Goal: Information Seeking & Learning: Check status

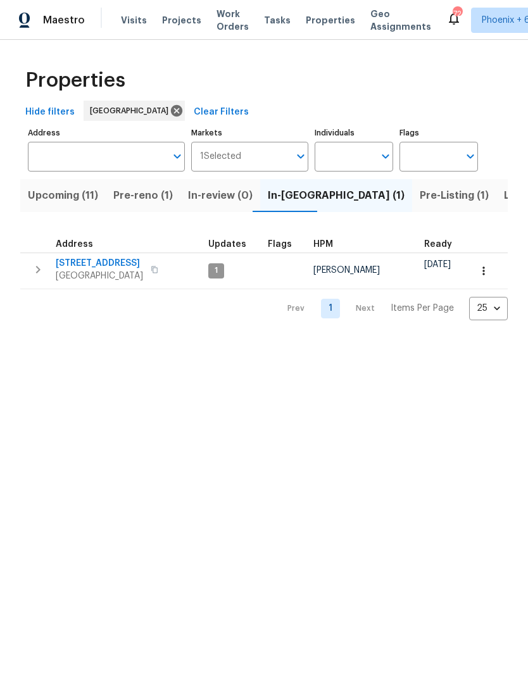
click at [504, 199] on span "Listed (31)" at bounding box center [530, 196] width 52 height 18
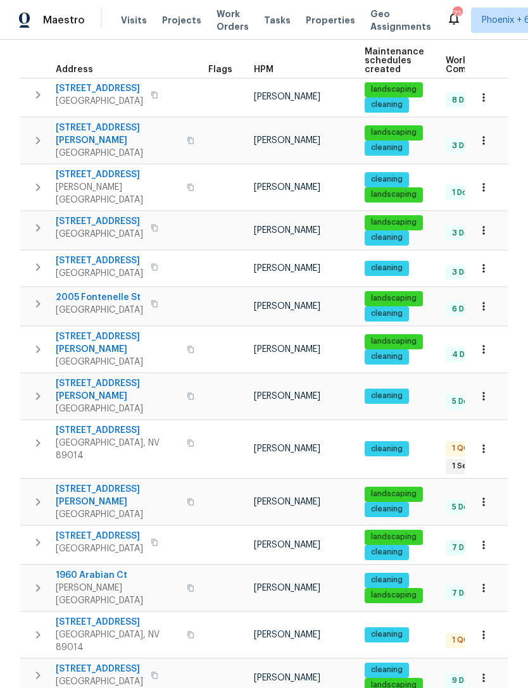
scroll to position [194, 0]
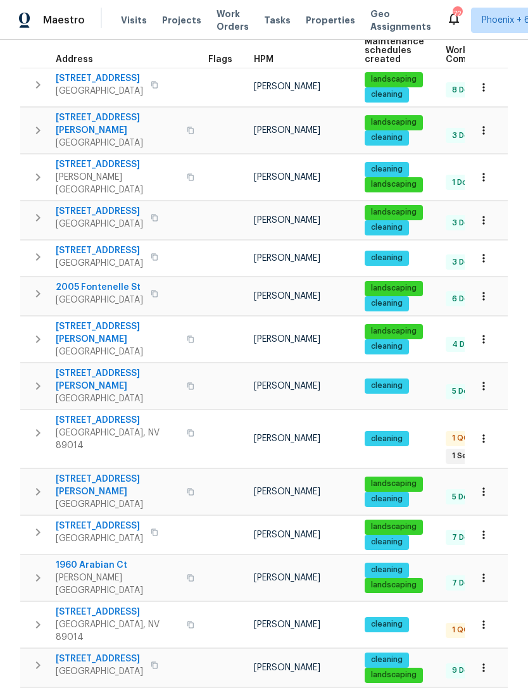
click at [120, 520] on span "[STREET_ADDRESS]" at bounding box center [99, 526] width 87 height 13
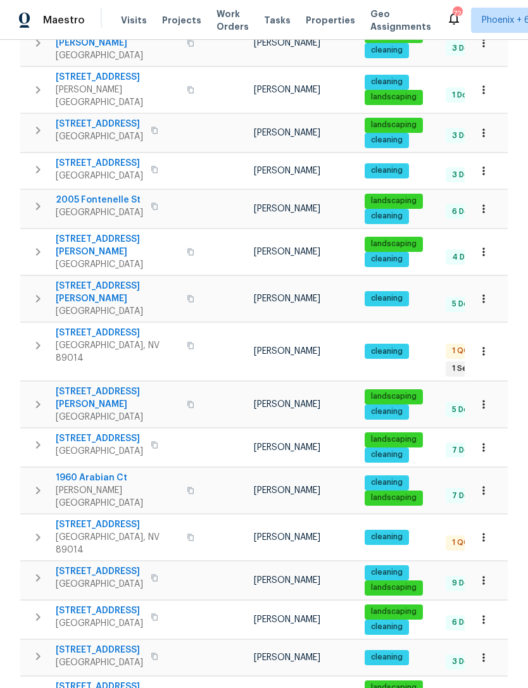
scroll to position [286, 0]
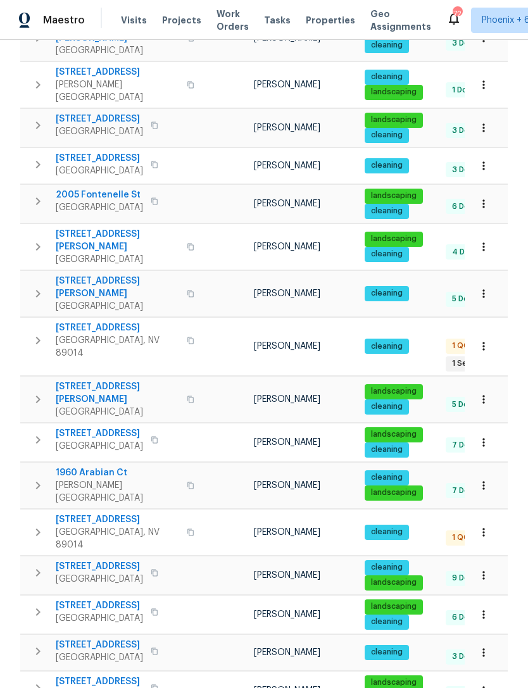
click at [123, 599] on span "[STREET_ADDRESS]" at bounding box center [99, 605] width 87 height 13
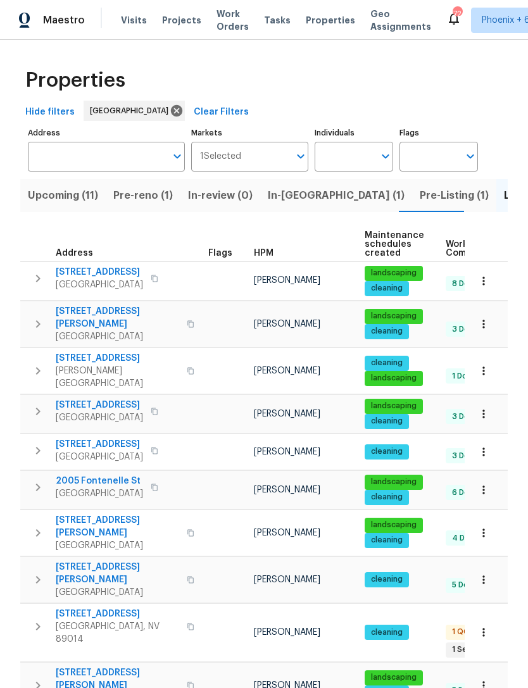
scroll to position [0, 0]
click at [290, 198] on span "In-[GEOGRAPHIC_DATA] (1)" at bounding box center [336, 196] width 137 height 18
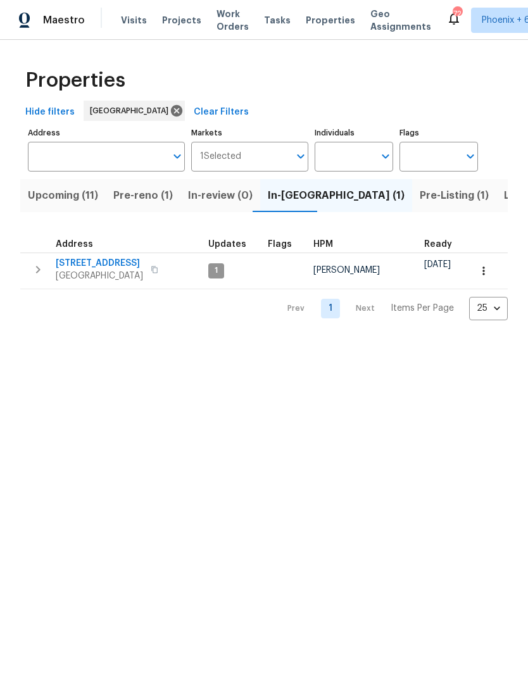
click at [160, 192] on span "Pre-reno (1)" at bounding box center [143, 196] width 60 height 18
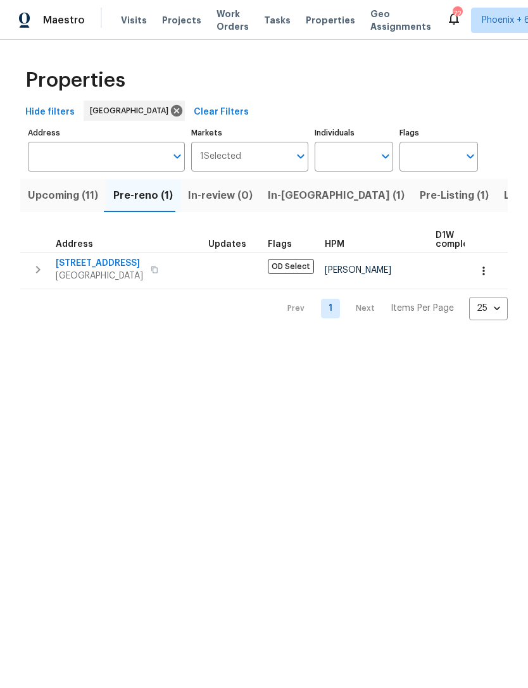
click at [88, 191] on span "Upcoming (11)" at bounding box center [63, 196] width 70 height 18
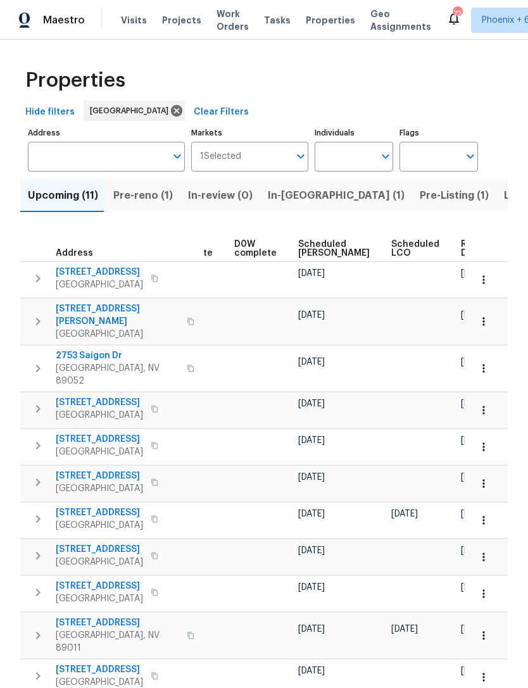
scroll to position [0, 318]
click at [461, 248] on span "Ready Date" at bounding box center [475, 249] width 28 height 18
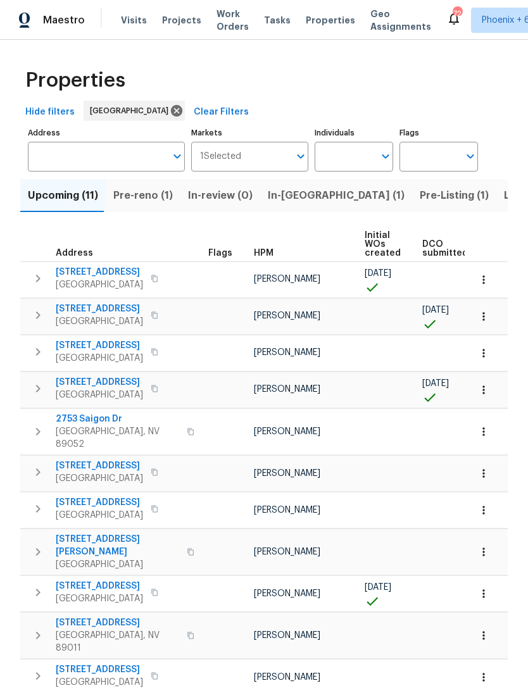
click at [299, 197] on span "In-[GEOGRAPHIC_DATA] (1)" at bounding box center [336, 196] width 137 height 18
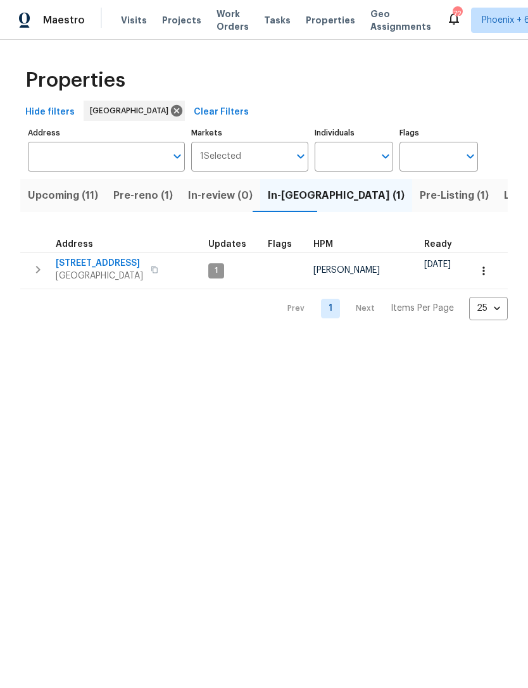
click at [420, 192] on span "Pre-Listing (1)" at bounding box center [454, 196] width 69 height 18
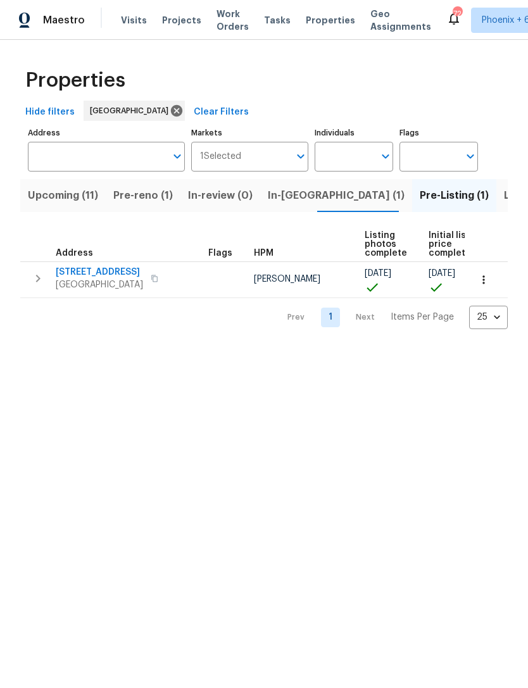
click at [296, 196] on span "In-[GEOGRAPHIC_DATA] (1)" at bounding box center [336, 196] width 137 height 18
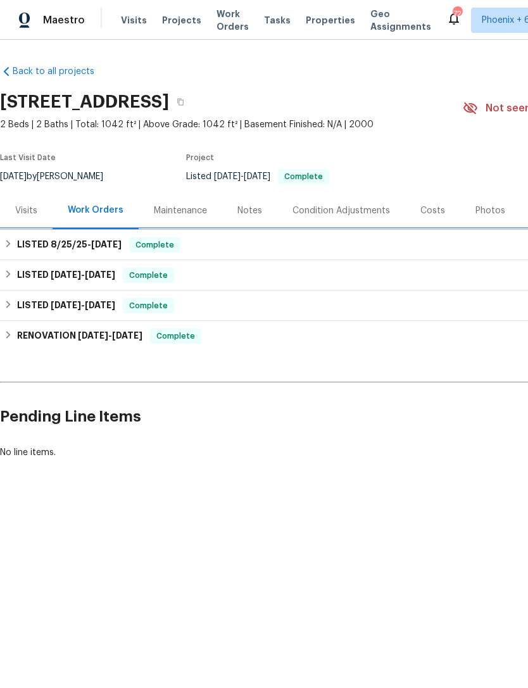
click at [13, 238] on div "LISTED 8/25/25 - 9/2/25 Complete" at bounding box center [358, 244] width 708 height 15
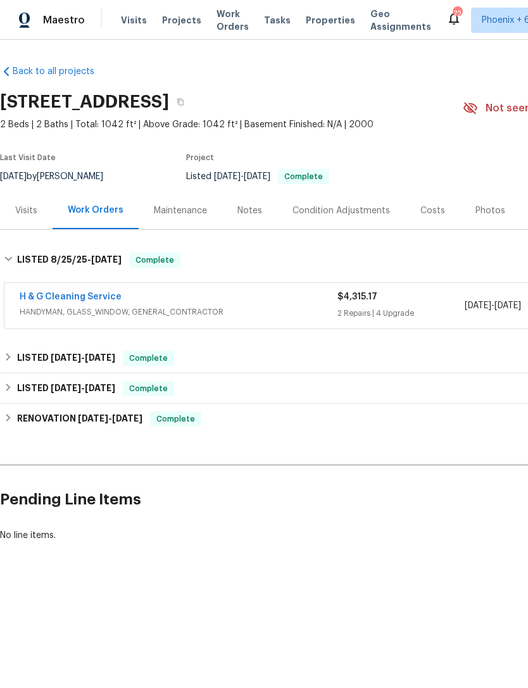
click at [93, 299] on link "H & G Cleaning Service" at bounding box center [71, 296] width 102 height 9
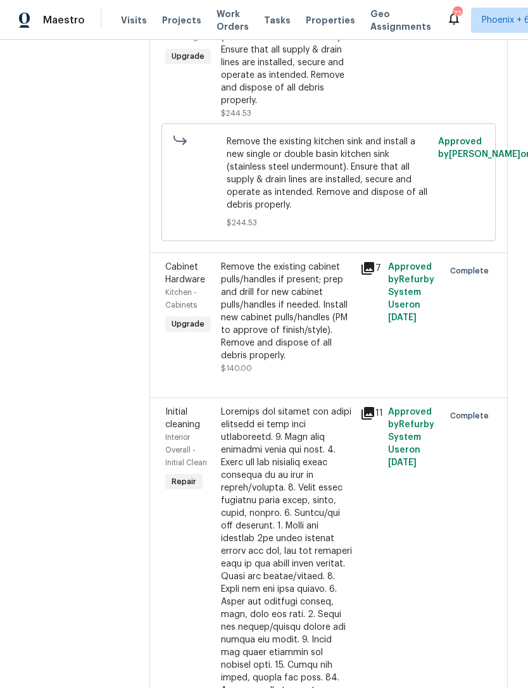
scroll to position [242, 0]
